Goal: Task Accomplishment & Management: Manage account settings

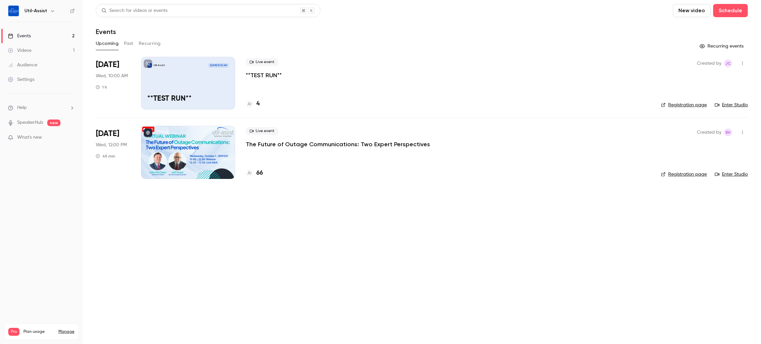
click at [254, 102] on div "4" at bounding box center [253, 103] width 14 height 9
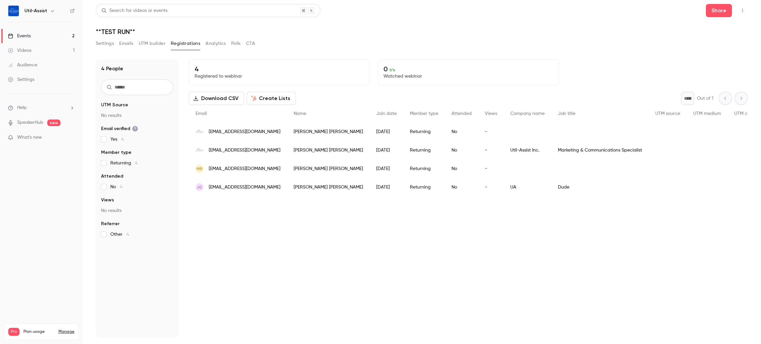
click at [735, 189] on div "People list" at bounding box center [750, 187] width 46 height 18
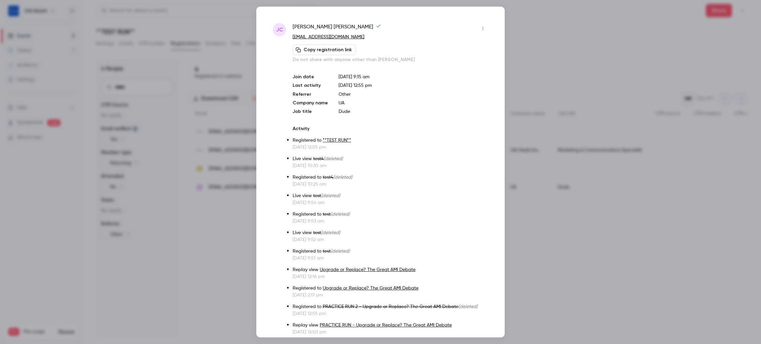
click at [480, 29] on icon "button" at bounding box center [482, 28] width 5 height 5
click at [456, 61] on div "Remove registration" at bounding box center [449, 62] width 50 height 7
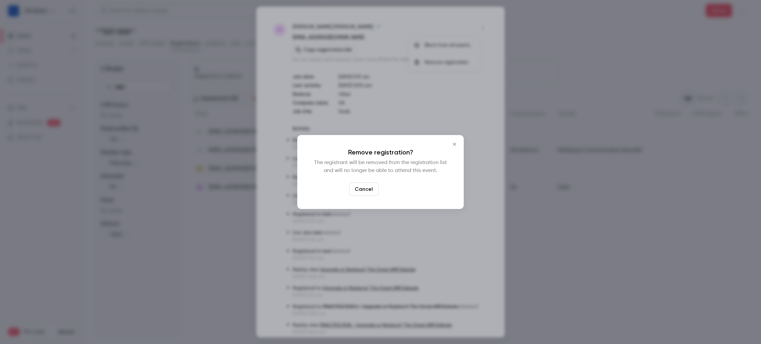
click at [397, 194] on button "Confirm" at bounding box center [396, 189] width 31 height 13
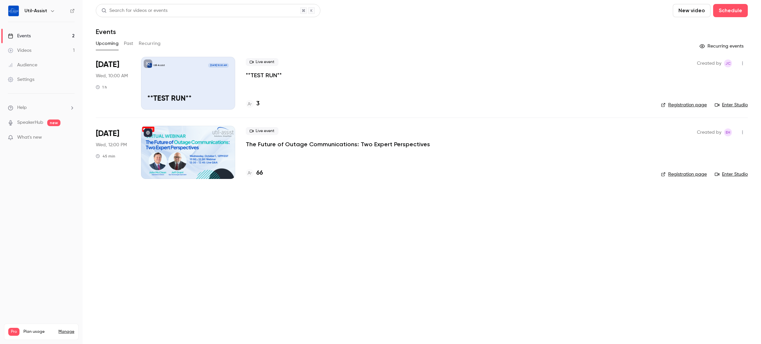
click at [741, 60] on button "button" at bounding box center [742, 63] width 11 height 11
click at [610, 58] on div at bounding box center [380, 172] width 761 height 344
click at [256, 174] on h4 "66" at bounding box center [259, 173] width 7 height 9
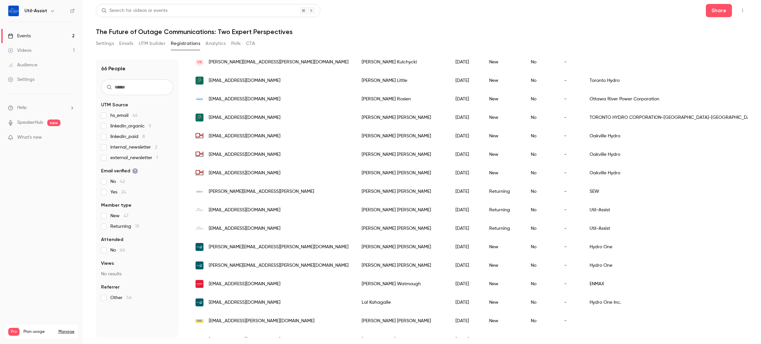
scroll to position [544, 0]
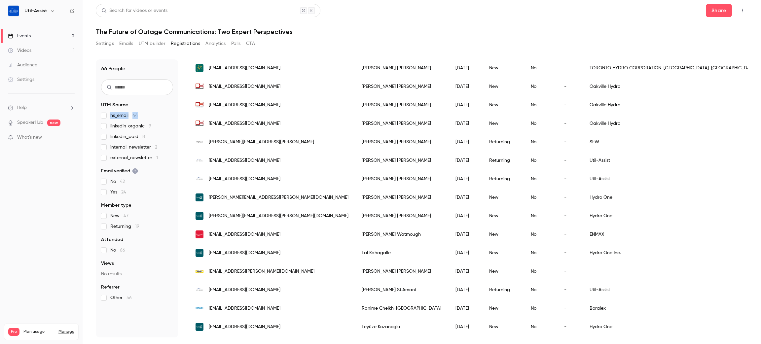
click at [104, 116] on label "hs_email 44" at bounding box center [137, 115] width 72 height 7
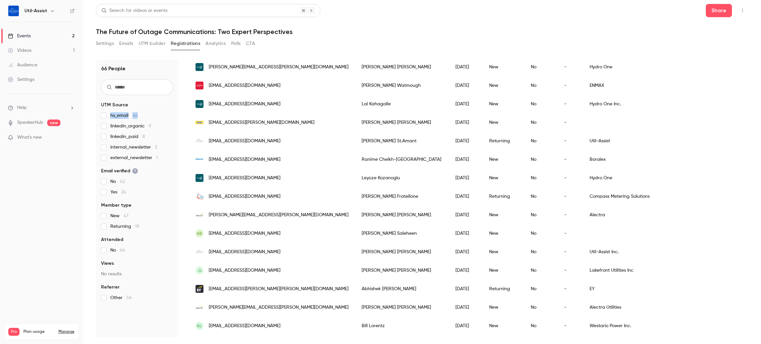
scroll to position [717, 0]
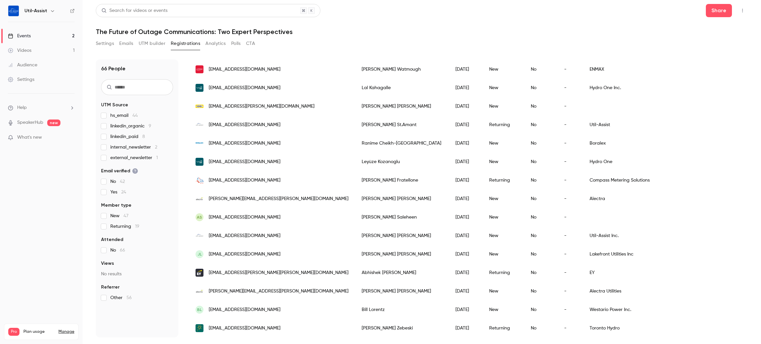
click at [514, 31] on h1 "The Future of Outage Communications: Two Expert Perspectives" at bounding box center [422, 32] width 652 height 8
click at [41, 38] on link "Events 2" at bounding box center [41, 36] width 83 height 15
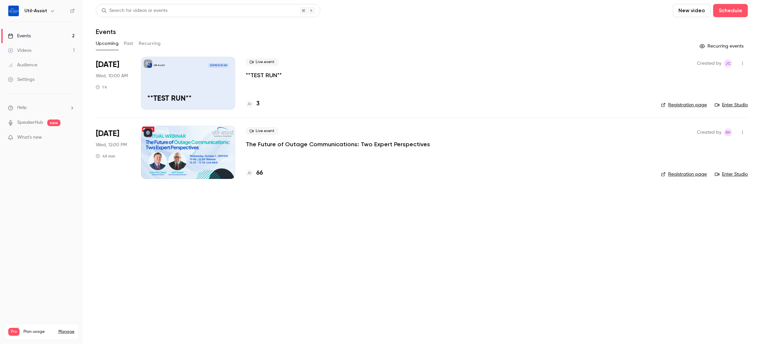
click at [734, 107] on link "Enter Studio" at bounding box center [730, 105] width 33 height 7
click at [405, 262] on main "Search for videos or events New video Schedule Events Upcoming Past Recurring R…" at bounding box center [422, 172] width 678 height 344
click at [735, 105] on link "Enter Studio" at bounding box center [730, 105] width 33 height 7
click at [333, 276] on main "Search for videos or events New video Schedule Events Upcoming Past Recurring R…" at bounding box center [422, 172] width 678 height 344
click at [732, 6] on button "Schedule" at bounding box center [730, 10] width 35 height 13
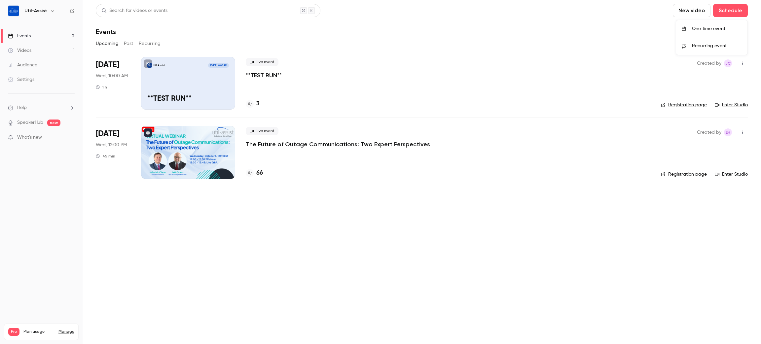
click at [701, 29] on div "One time event" at bounding box center [717, 28] width 50 height 7
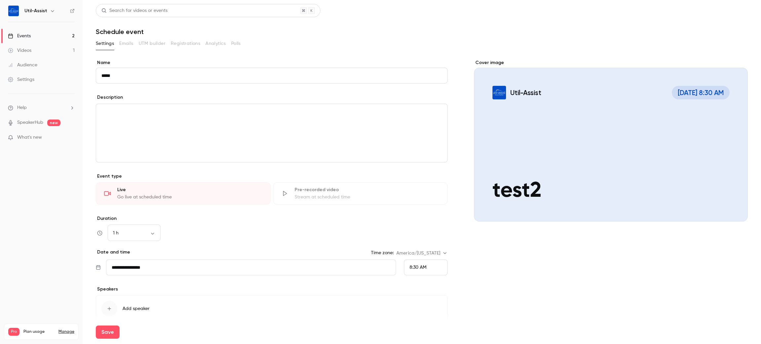
type input "*****"
drag, startPoint x: 575, startPoint y: 259, endPoint x: 540, endPoint y: 271, distance: 37.6
click at [576, 259] on div "Cover image Util-Assist [DATE] 8:30 AM test2" at bounding box center [611, 199] width 274 height 281
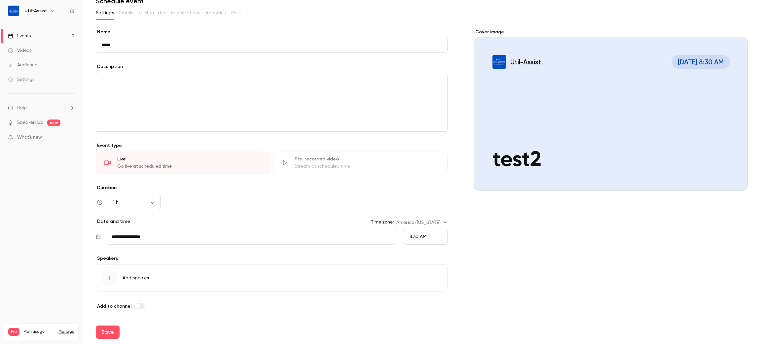
click at [273, 320] on div "Save" at bounding box center [422, 332] width 652 height 24
click at [110, 337] on button "Save" at bounding box center [108, 331] width 24 height 13
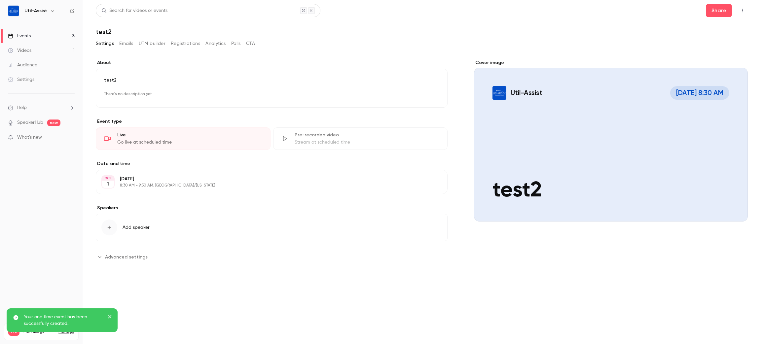
drag, startPoint x: 30, startPoint y: 31, endPoint x: 44, endPoint y: 32, distance: 13.9
click at [30, 31] on link "Events 3" at bounding box center [41, 36] width 83 height 15
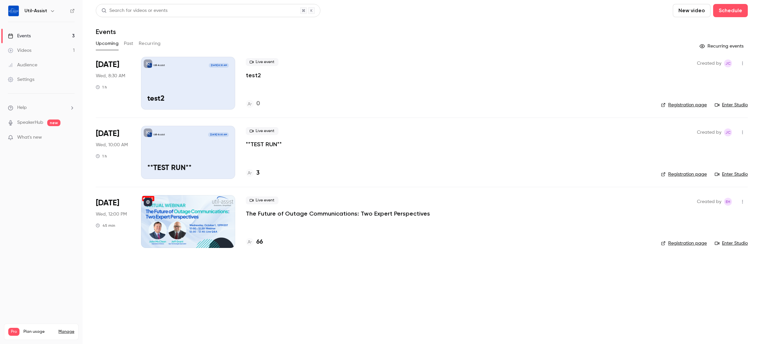
click at [731, 172] on link "Enter Studio" at bounding box center [730, 174] width 33 height 7
click at [728, 106] on link "Enter Studio" at bounding box center [730, 105] width 33 height 7
click at [252, 77] on p "test2" at bounding box center [253, 75] width 15 height 8
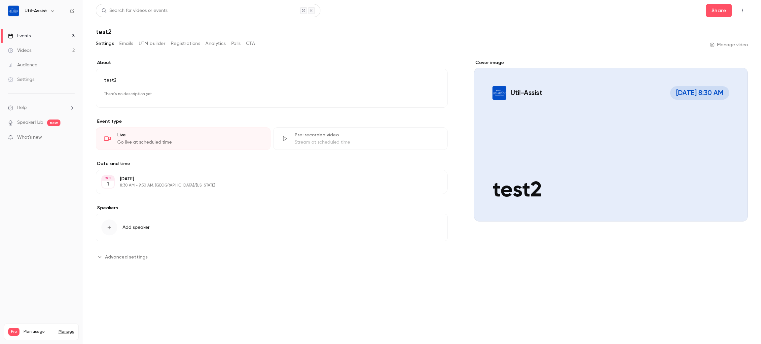
click at [740, 42] on link "Manage video" at bounding box center [728, 45] width 38 height 7
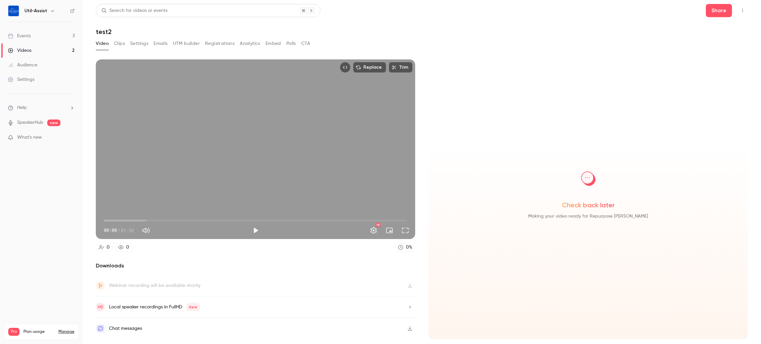
click at [742, 9] on icon "Top Bar Actions" at bounding box center [742, 11] width 1 height 4
click at [708, 62] on div "Delete" at bounding box center [716, 61] width 51 height 7
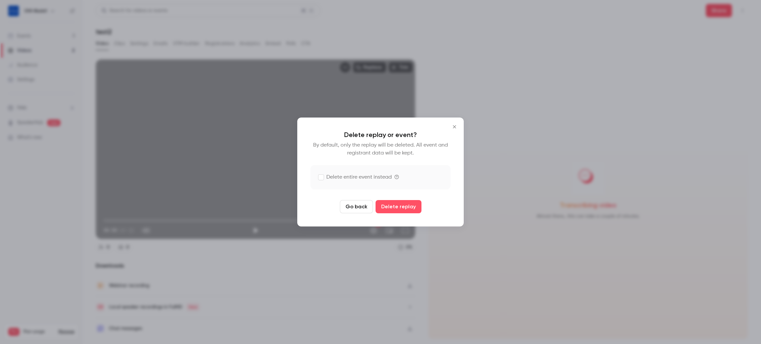
click at [326, 177] on label "Delete entire event instead" at bounding box center [354, 177] width 73 height 8
click at [405, 209] on button "Delete replay and event" at bounding box center [397, 206] width 73 height 13
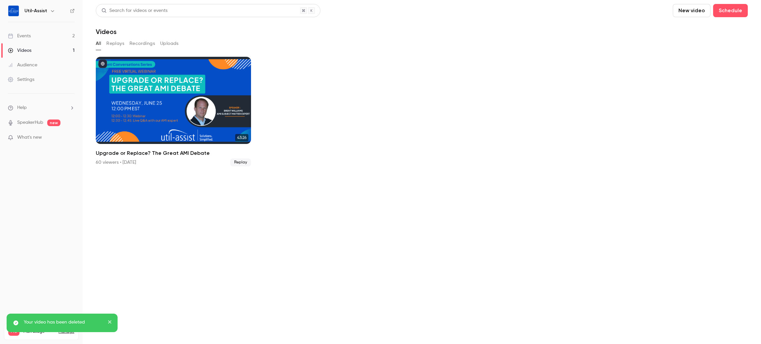
drag, startPoint x: 40, startPoint y: 34, endPoint x: 54, endPoint y: 32, distance: 14.6
click at [40, 34] on link "Events 2" at bounding box center [41, 36] width 83 height 15
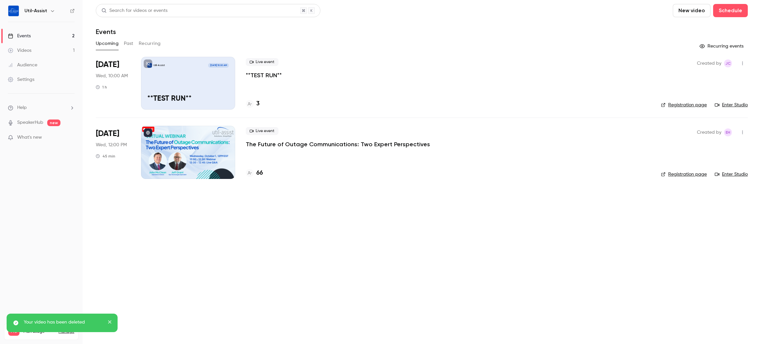
click at [441, 49] on div "Upcoming Past Recurring" at bounding box center [422, 44] width 652 height 13
click at [736, 108] on link "Enter Studio" at bounding box center [730, 105] width 33 height 7
